Goal: Transaction & Acquisition: Purchase product/service

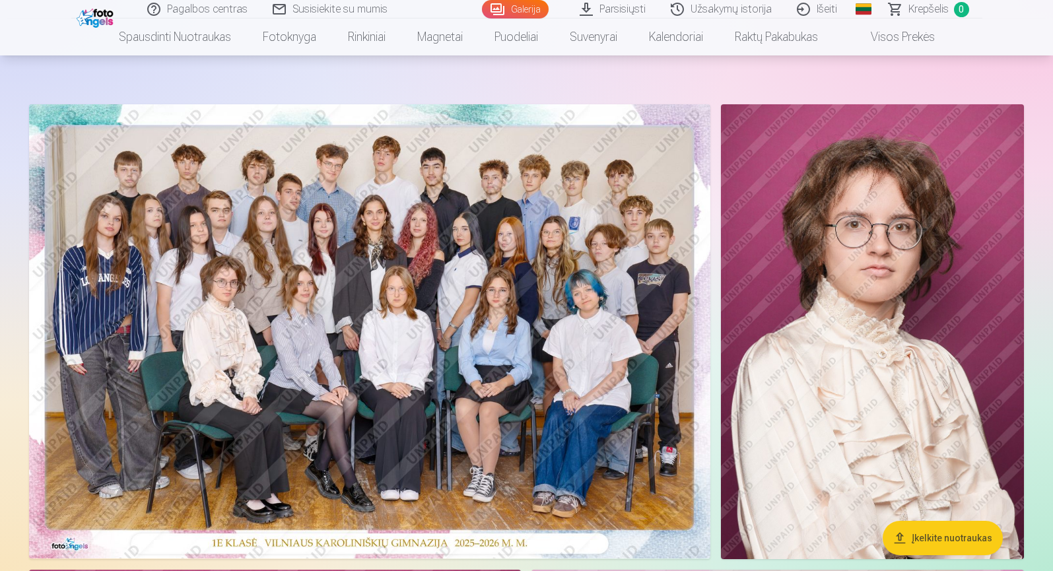
scroll to position [56, 0]
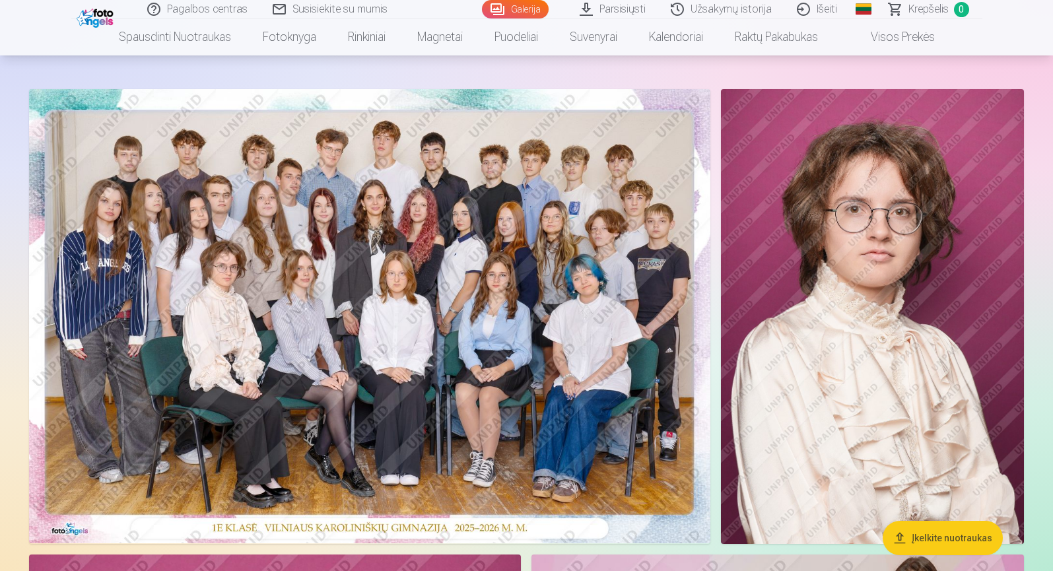
drag, startPoint x: 461, startPoint y: 325, endPoint x: 352, endPoint y: 241, distance: 137.8
click at [352, 241] on img at bounding box center [369, 316] width 681 height 454
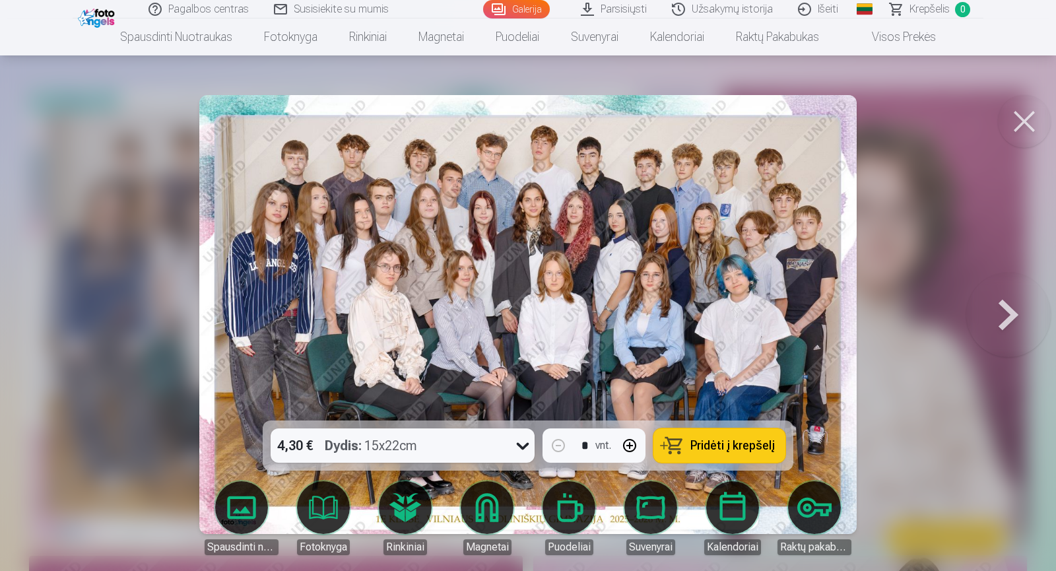
click at [702, 450] on span "Pridėti į krepšelį" at bounding box center [732, 446] width 84 height 12
click at [1019, 121] on button at bounding box center [1024, 121] width 53 height 53
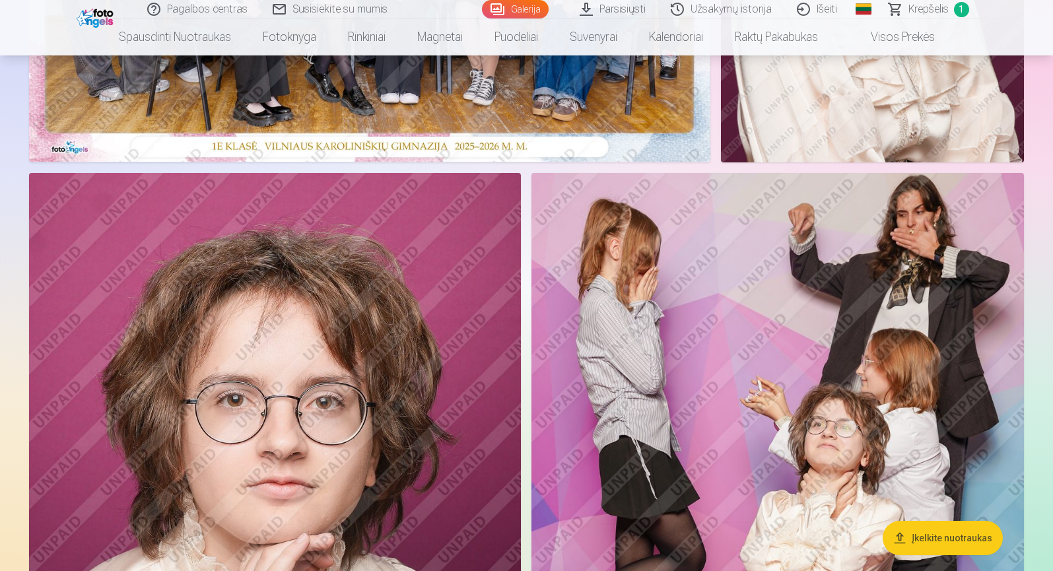
scroll to position [475, 0]
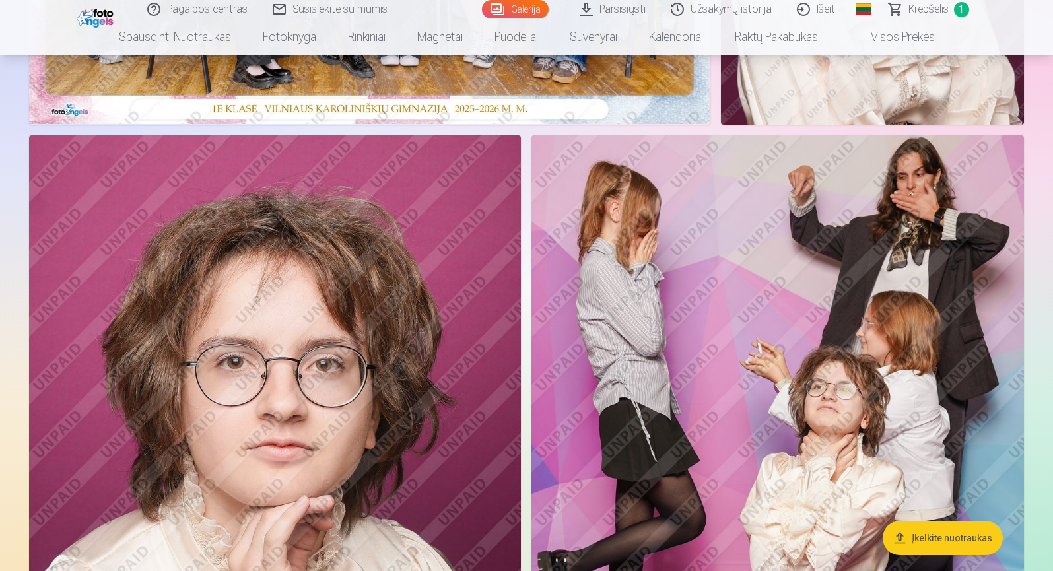
click at [890, 387] on img at bounding box center [777, 504] width 492 height 739
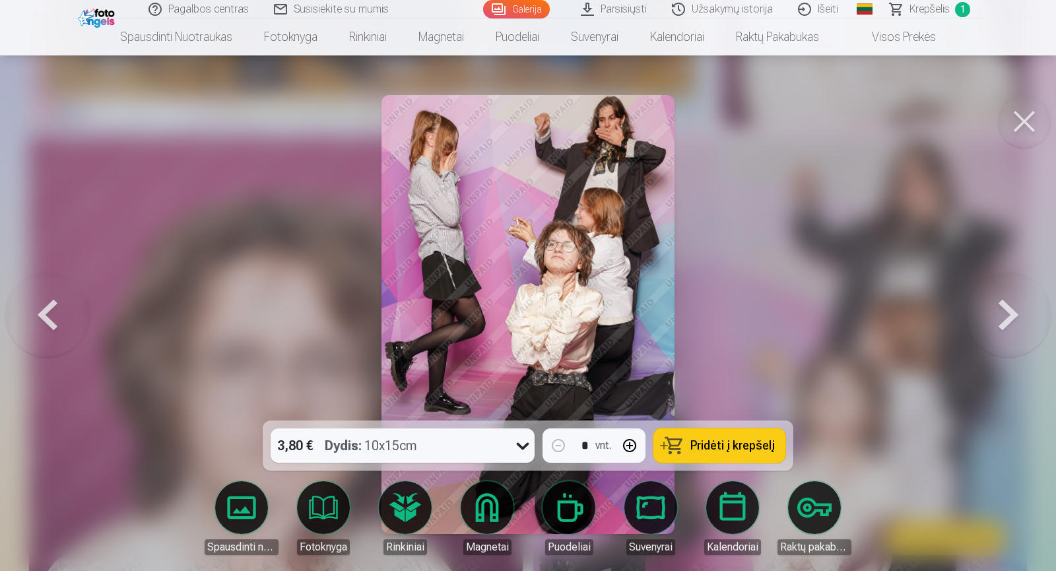
click at [764, 444] on span "Pridėti į krepšelį" at bounding box center [732, 446] width 84 height 12
click at [1021, 119] on button at bounding box center [1024, 121] width 53 height 53
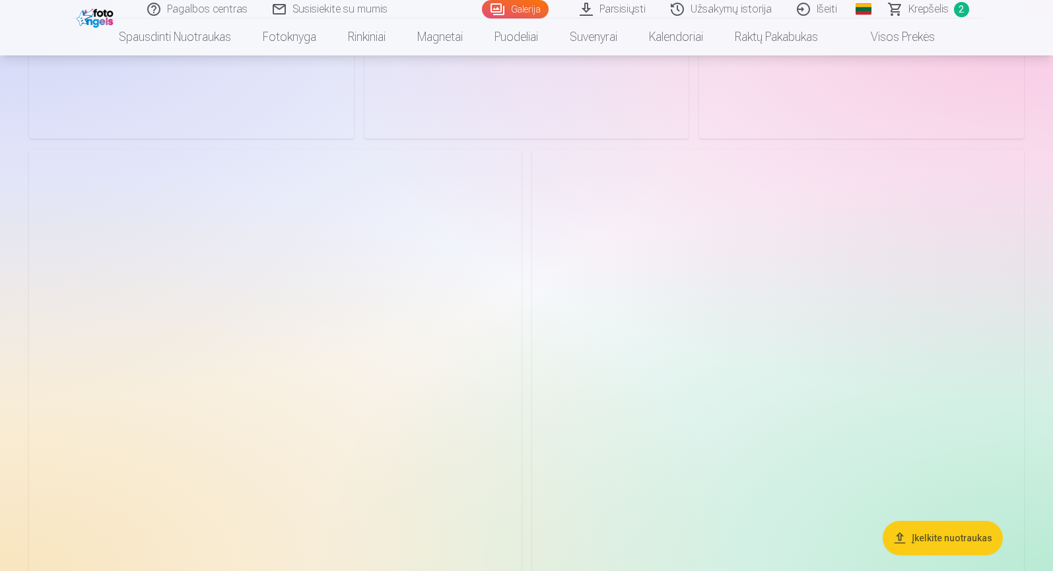
scroll to position [2181, 0]
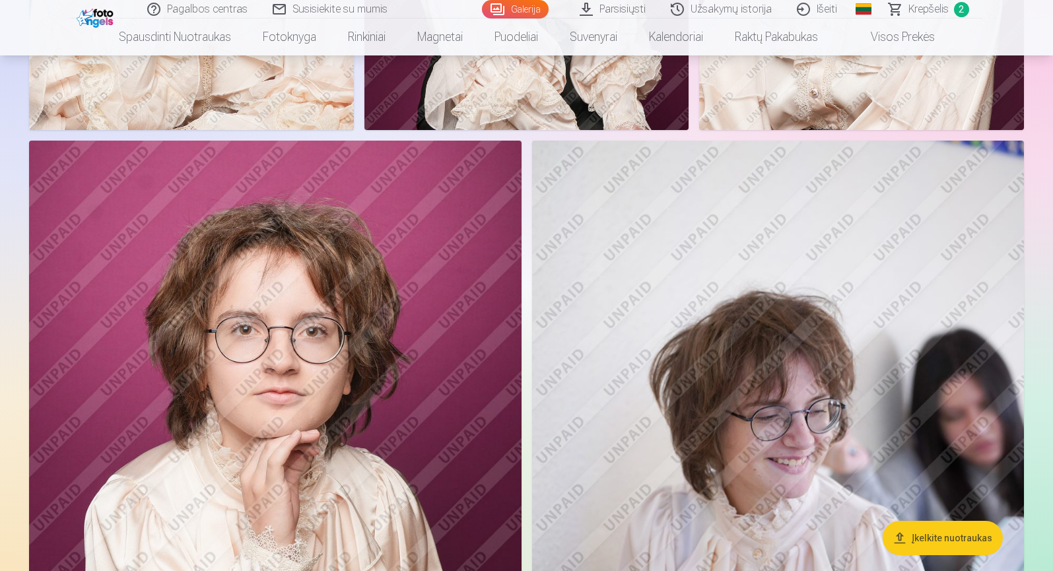
click at [780, 439] on img at bounding box center [778, 510] width 492 height 739
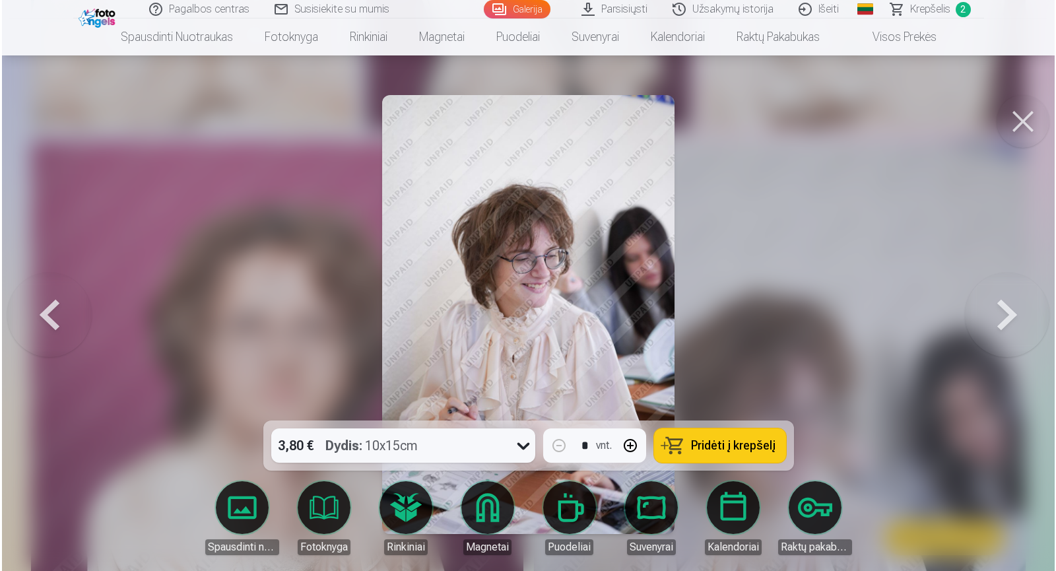
scroll to position [2186, 0]
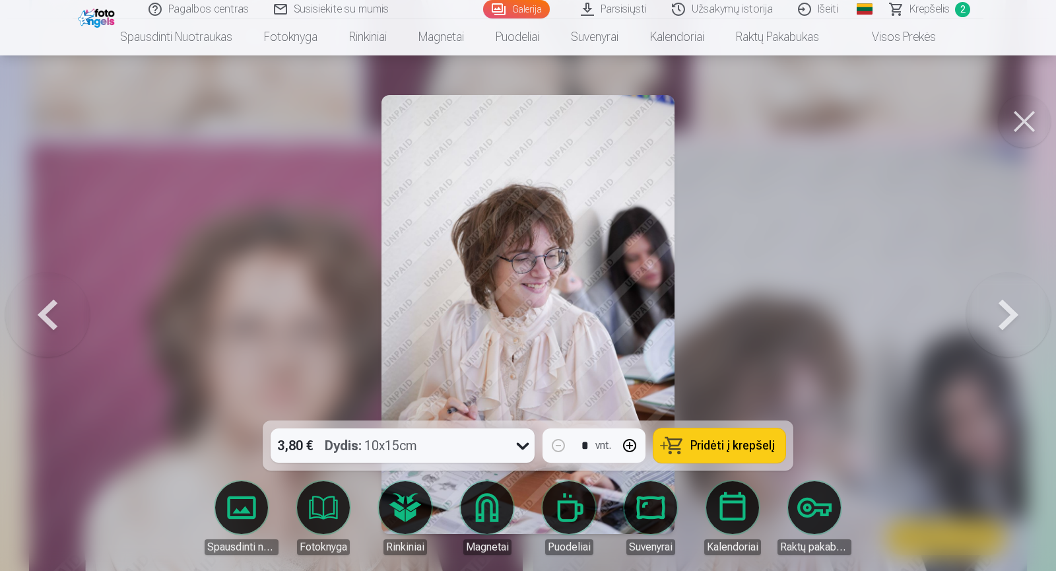
click at [766, 443] on span "Pridėti į krepšelį" at bounding box center [732, 446] width 84 height 12
click at [1001, 126] on div "3,80 € Dydis : 10x15cm * vnt. Pridėti į krepšelį Spausdinti nuotraukas Fotoknyg…" at bounding box center [528, 208] width 1008 height 4510
click at [1020, 115] on button at bounding box center [1024, 121] width 53 height 53
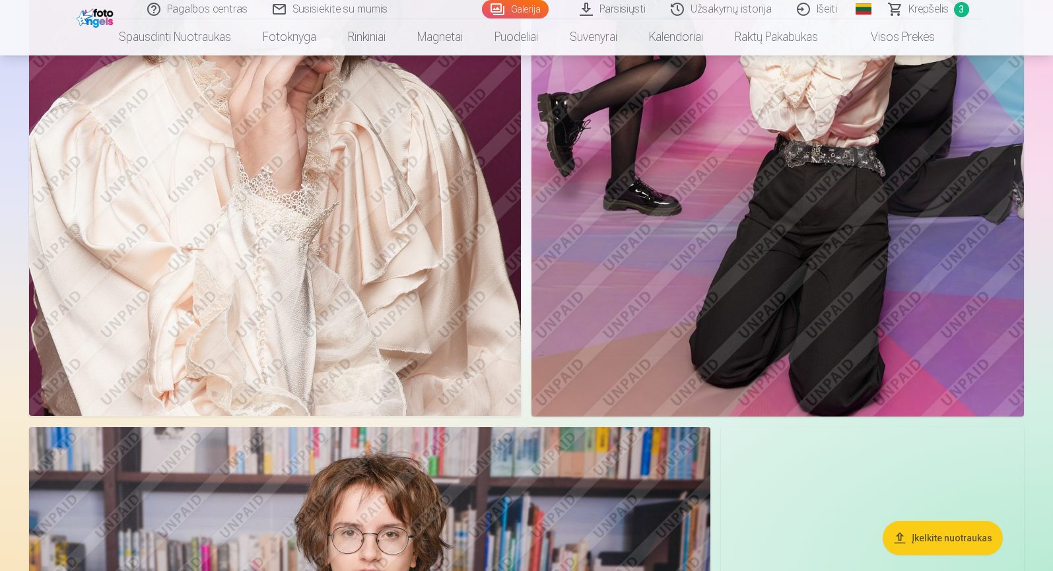
scroll to position [864, 0]
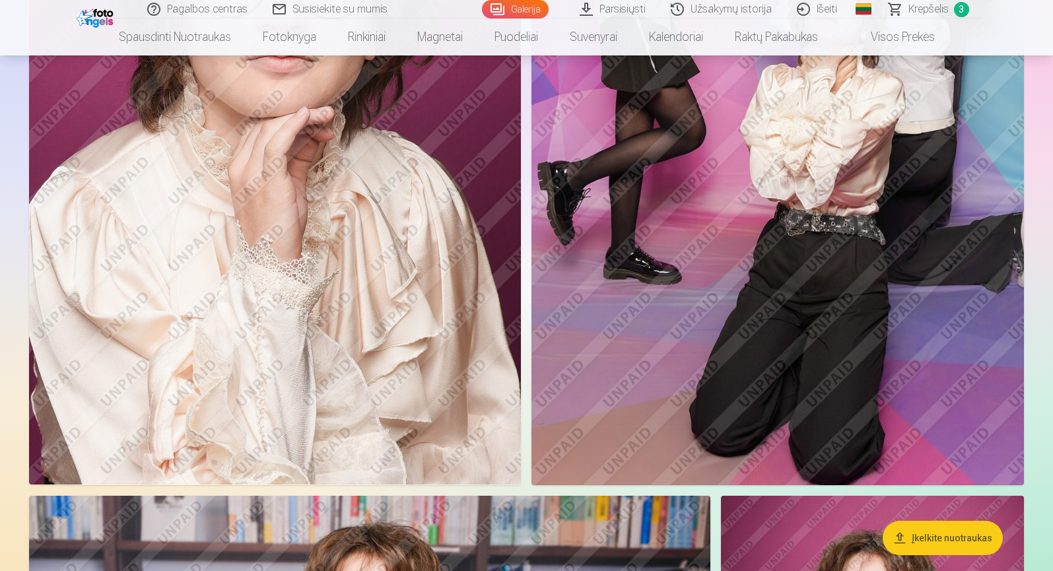
click at [938, 10] on span "Krepšelis" at bounding box center [928, 9] width 40 height 16
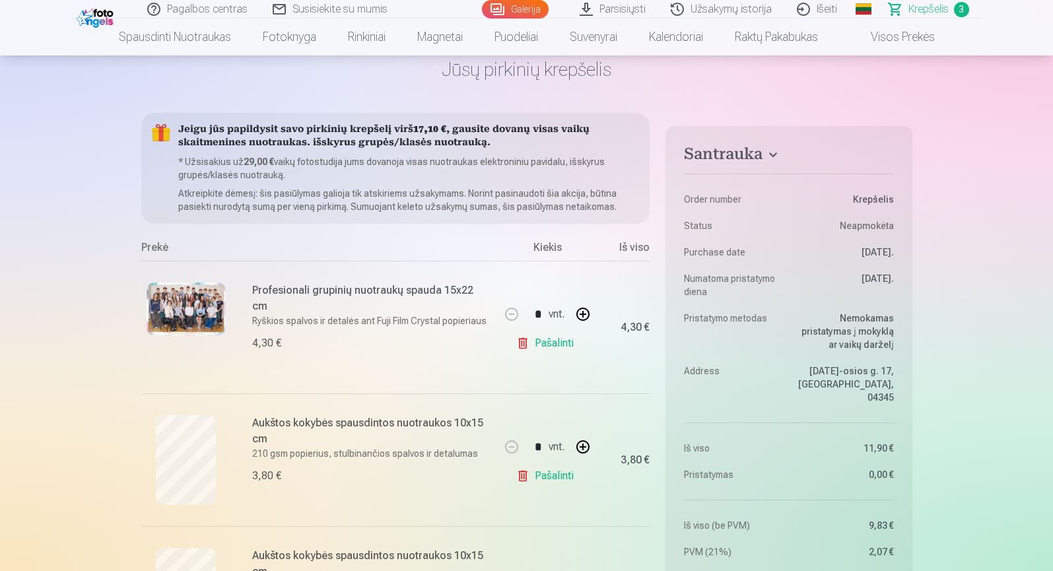
scroll to position [65, 0]
click at [539, 343] on link "Pašalinti" at bounding box center [547, 342] width 63 height 26
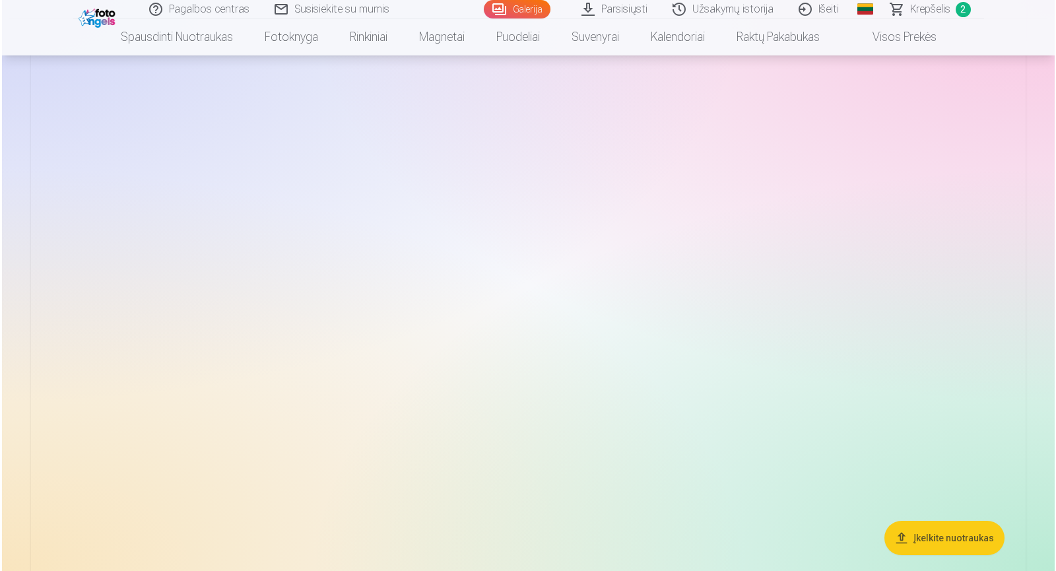
scroll to position [3081, 0]
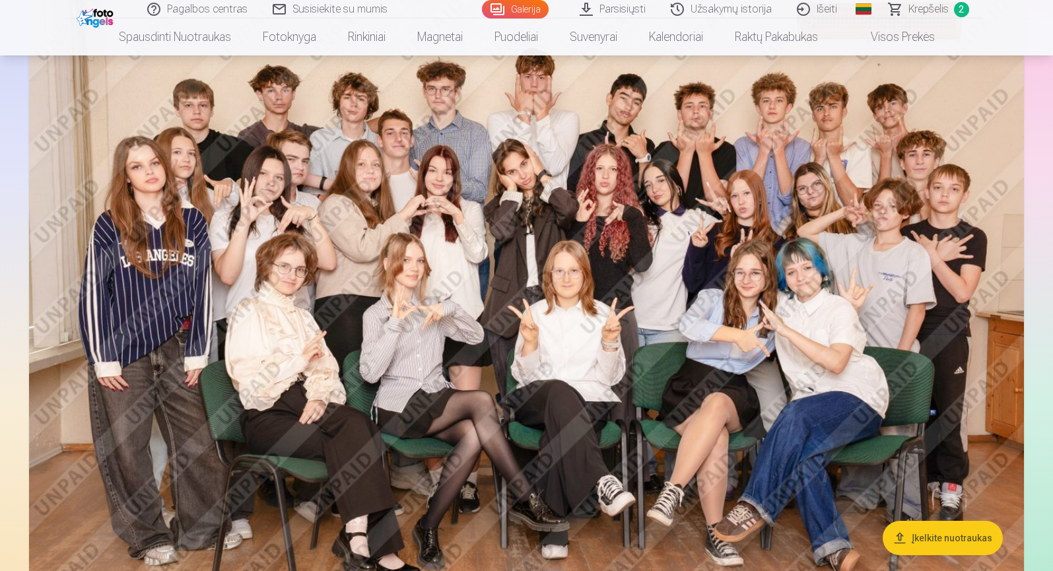
click at [351, 238] on img at bounding box center [526, 321] width 995 height 663
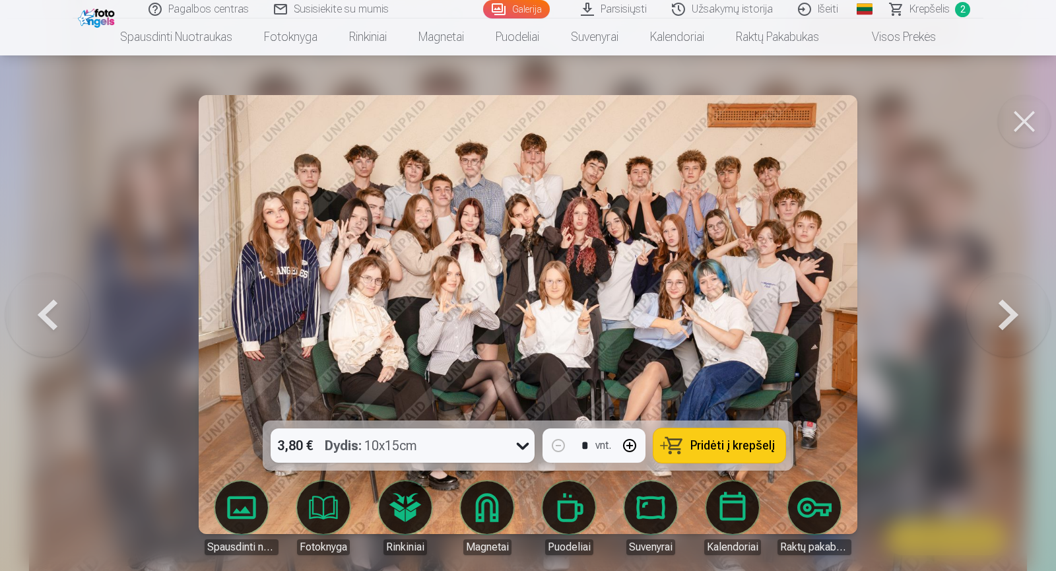
click at [351, 238] on img at bounding box center [528, 314] width 659 height 439
click at [524, 440] on icon at bounding box center [522, 445] width 21 height 21
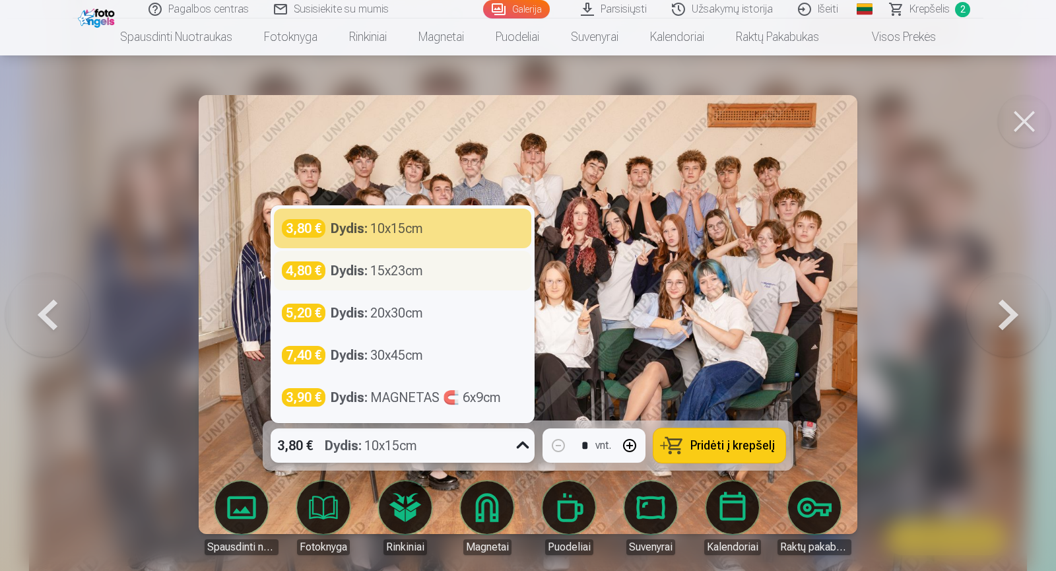
click at [443, 277] on div "4,80 € Dydis : 15x23cm" at bounding box center [403, 270] width 242 height 18
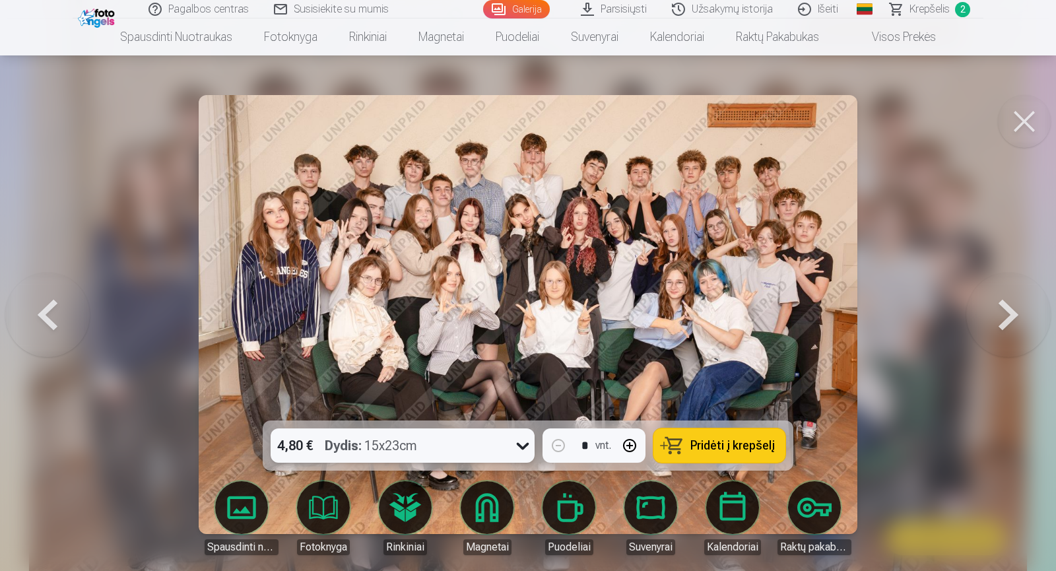
click at [707, 451] on span "Pridėti į krepšelį" at bounding box center [732, 446] width 84 height 12
click at [1024, 123] on button at bounding box center [1024, 121] width 53 height 53
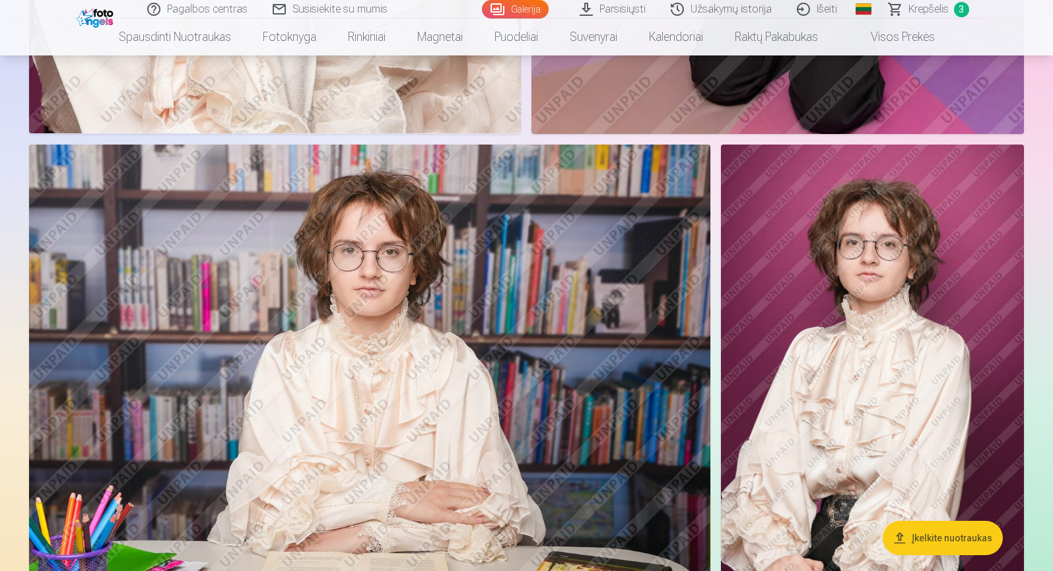
scroll to position [1241, 0]
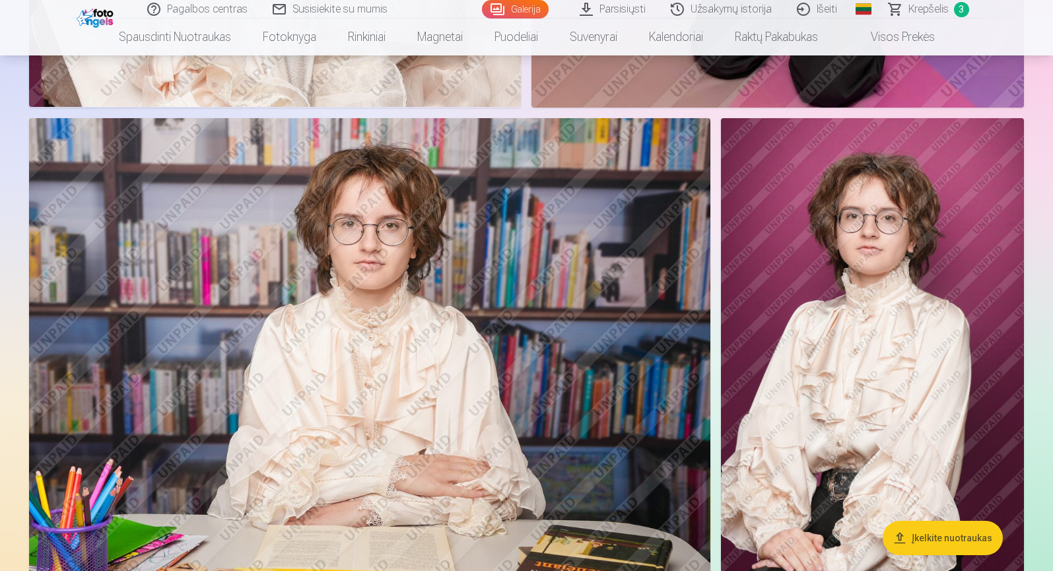
click at [843, 345] on img at bounding box center [872, 345] width 303 height 454
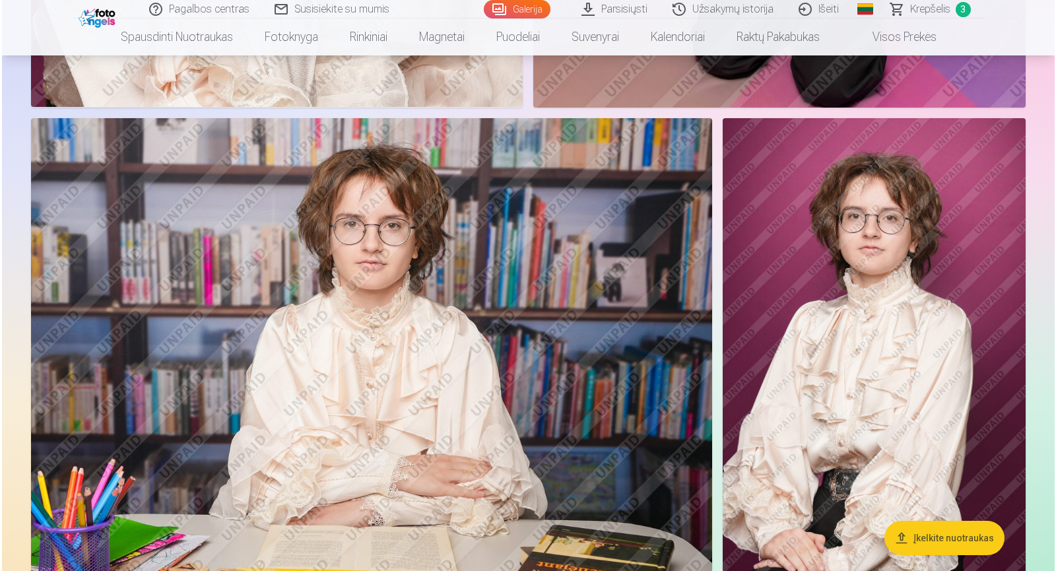
scroll to position [1243, 0]
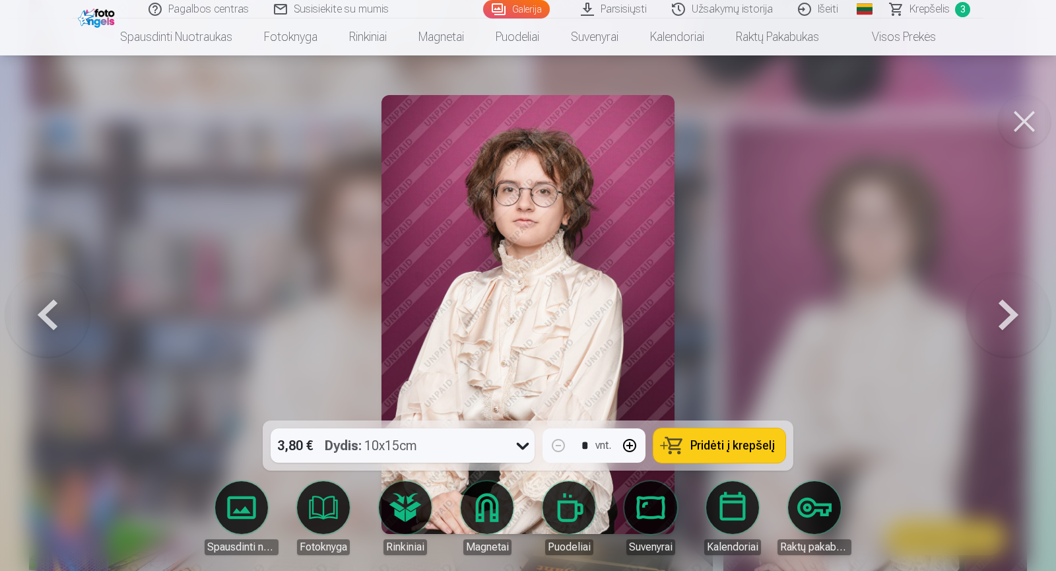
click at [706, 456] on button "Pridėti į krepšelį" at bounding box center [719, 445] width 132 height 34
click at [1028, 123] on button at bounding box center [1024, 121] width 53 height 53
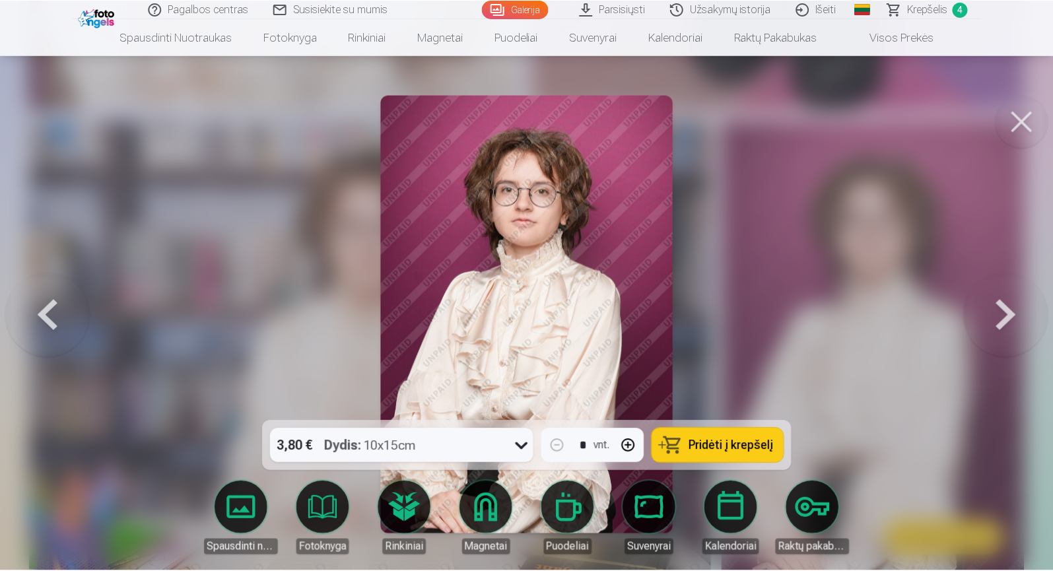
scroll to position [1241, 0]
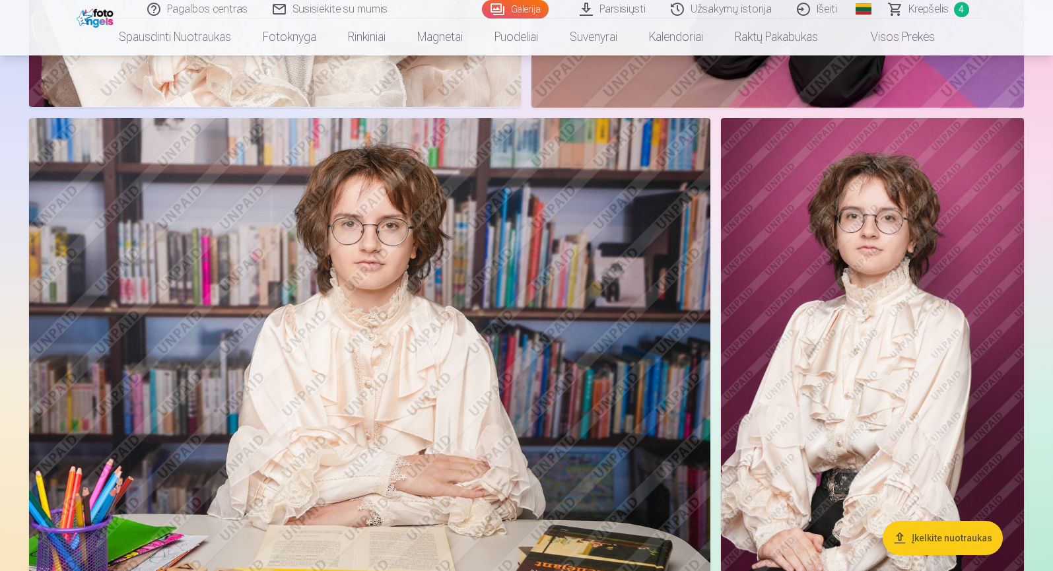
click at [942, 13] on span "Krepšelis" at bounding box center [928, 9] width 40 height 16
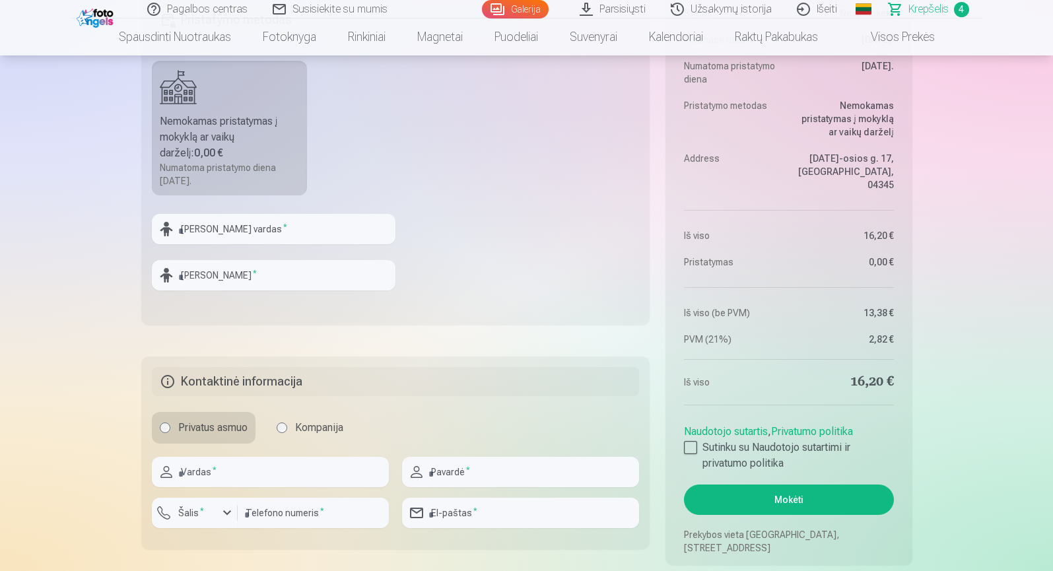
scroll to position [859, 0]
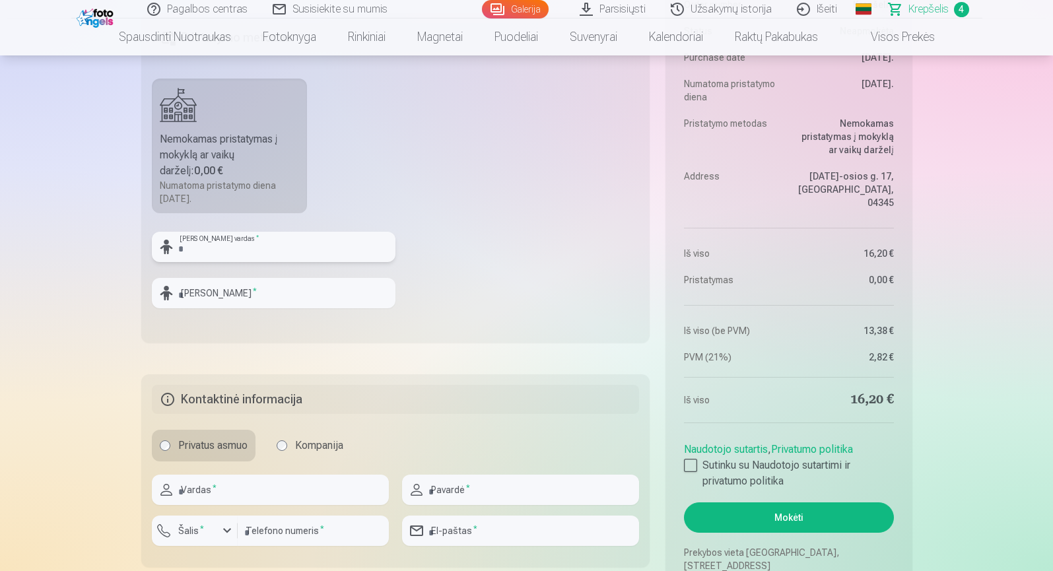
click at [228, 246] on input "text" at bounding box center [274, 247] width 244 height 30
click at [427, 183] on fieldset "Pristatymo metodas Nemokamas pristatymas į mokyklą ar vaikų darželį : 0,00 € Nu…" at bounding box center [395, 178] width 509 height 330
click at [262, 253] on input "text" at bounding box center [274, 247] width 244 height 30
type input "*"
type input "***"
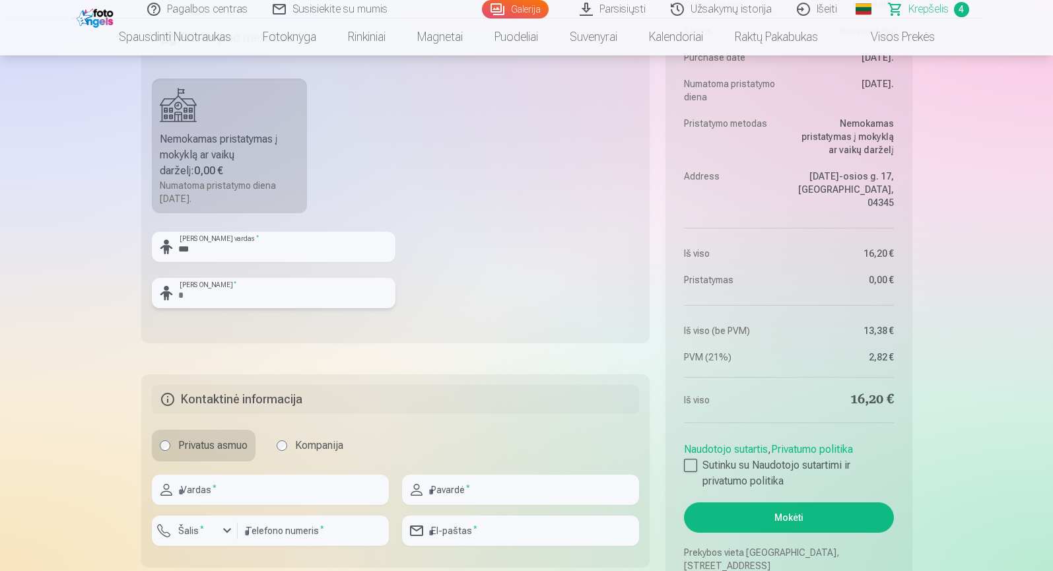
click at [234, 307] on input "text" at bounding box center [274, 293] width 244 height 30
type input "**********"
click at [233, 494] on input "text" at bounding box center [270, 490] width 237 height 30
type input "******"
type input "**********"
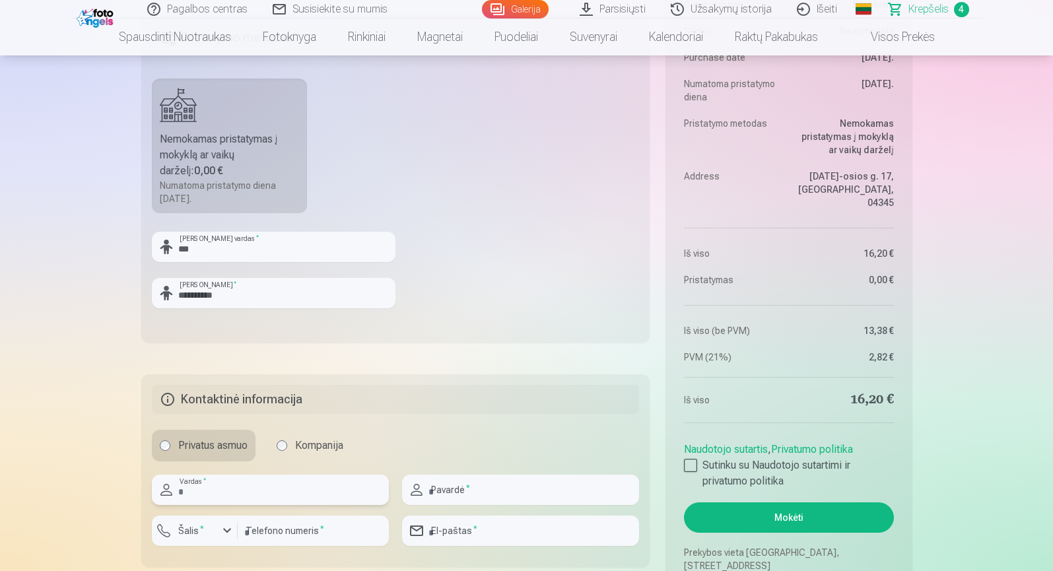
type input "*********"
type input "**********"
click at [223, 537] on div "button" at bounding box center [227, 531] width 16 height 16
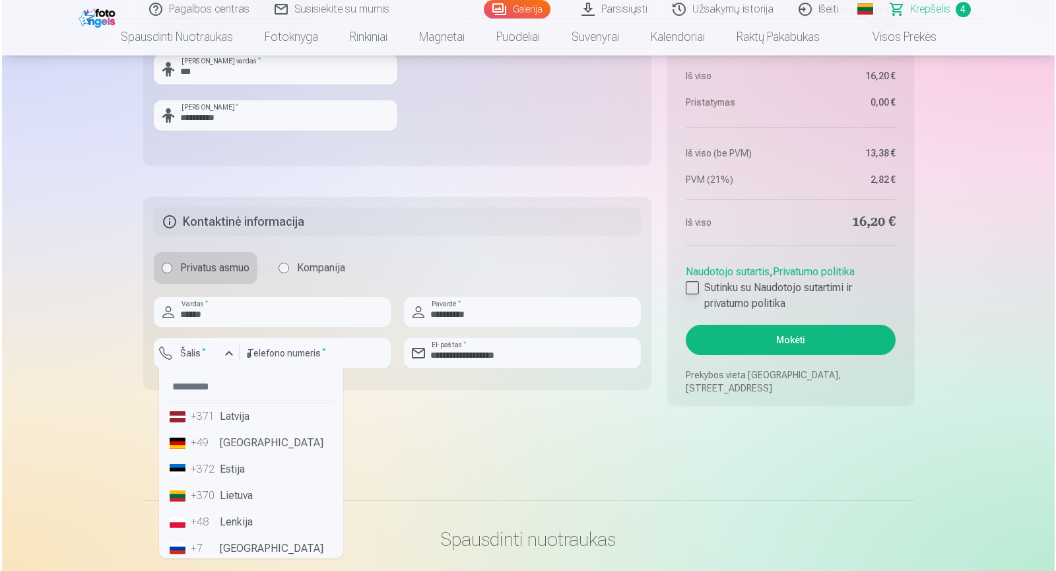
scroll to position [1037, 0]
click at [201, 502] on div "+370" at bounding box center [202, 495] width 26 height 16
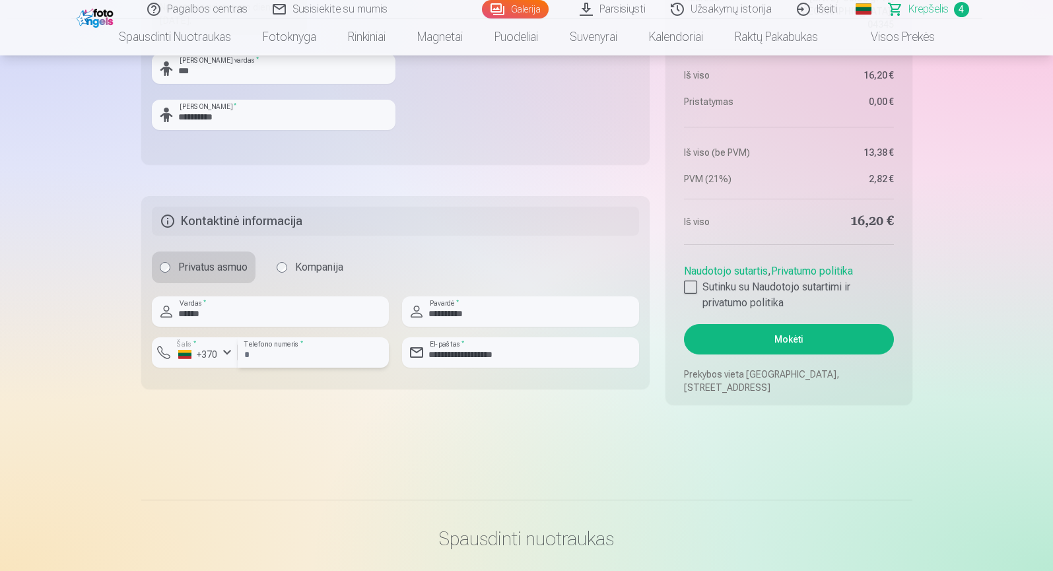
click at [248, 352] on input "*********" at bounding box center [313, 352] width 151 height 30
type input "********"
click at [689, 286] on div at bounding box center [690, 286] width 13 height 13
click at [799, 336] on button "Mokėti" at bounding box center [788, 339] width 209 height 30
